Goal: Transaction & Acquisition: Book appointment/travel/reservation

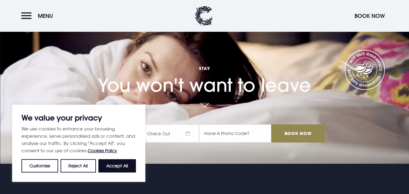
click at [108, 133] on p "We use cookies to enhance your browsing experience, serve personalised ads or c…" at bounding box center [78, 139] width 114 height 29
click at [106, 164] on button "Accept All" at bounding box center [117, 165] width 38 height 13
checkbox input "true"
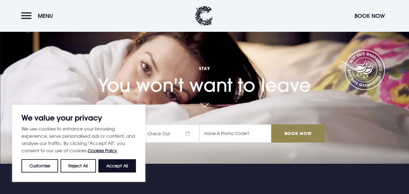
checkbox input "true"
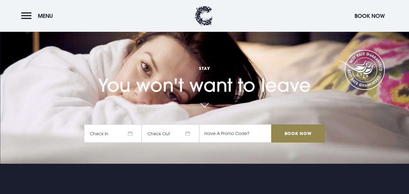
click at [116, 133] on span "Check In" at bounding box center [112, 133] width 57 height 18
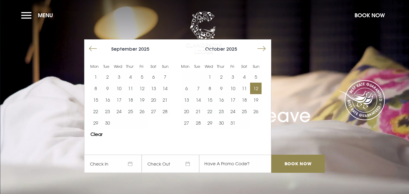
click at [256, 87] on button "12" at bounding box center [255, 88] width 11 height 11
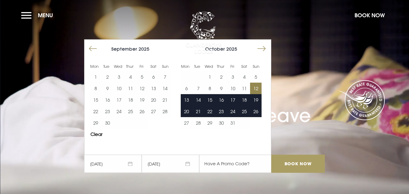
click at [296, 162] on input "Book Now" at bounding box center [297, 164] width 53 height 18
